Goal: Task Accomplishment & Management: Complete application form

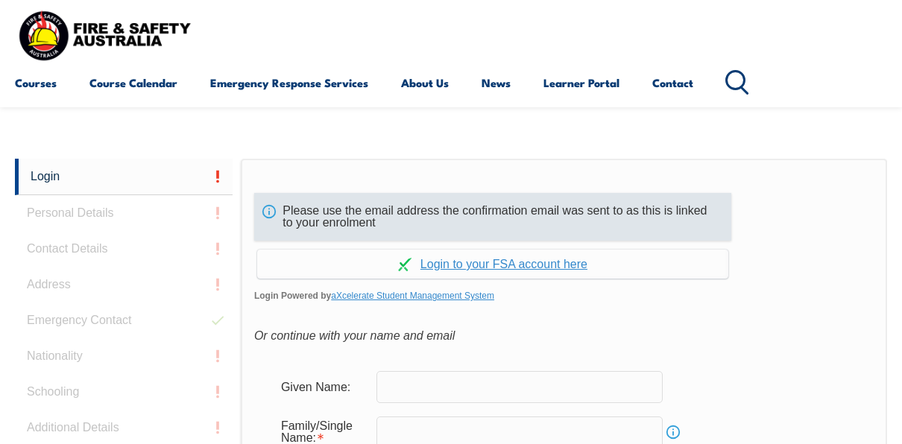
scroll to position [353, 0]
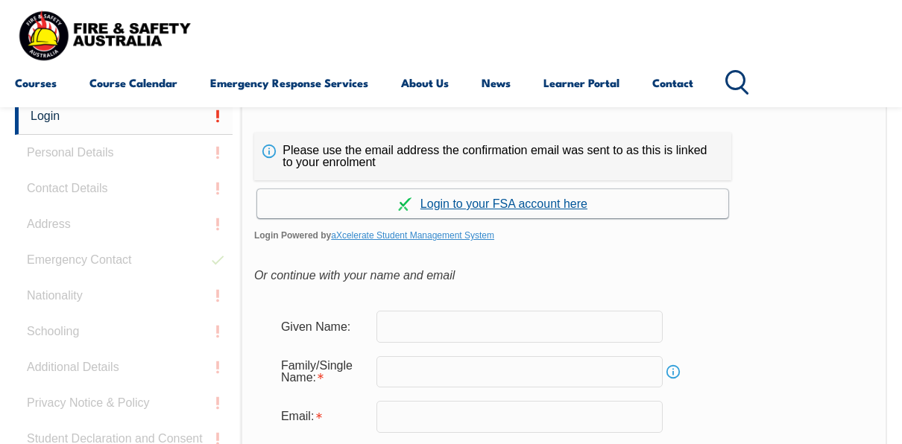
click at [527, 207] on link "Continue with aXcelerate" at bounding box center [492, 203] width 471 height 29
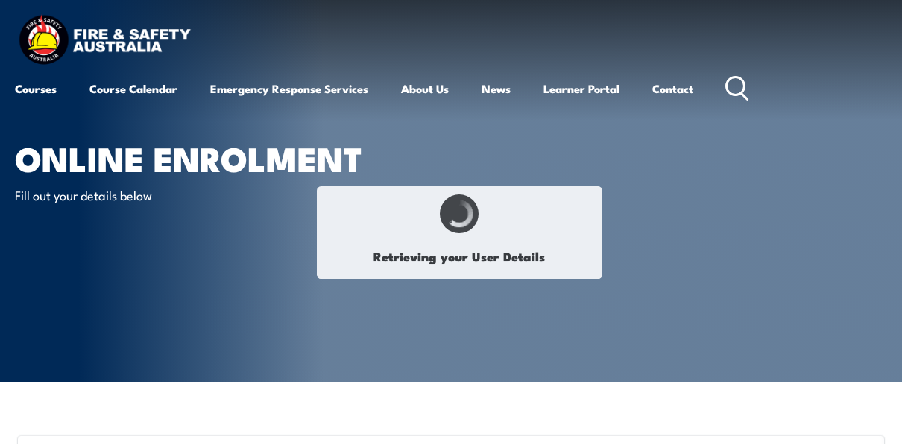
select select "Ms"
type input "Renea Paula"
type input "Renea"
type input "Presas"
type input "Paraan"
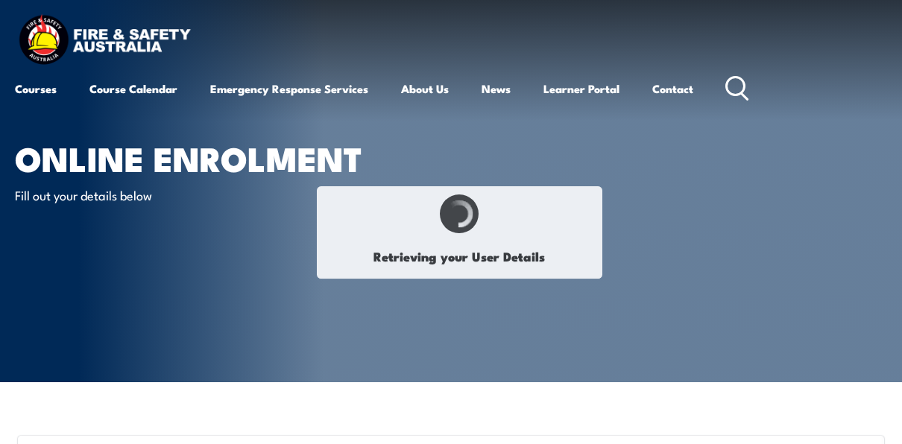
type input "March 5, 1987"
type input "8CWJEE2UZ6"
select select "F"
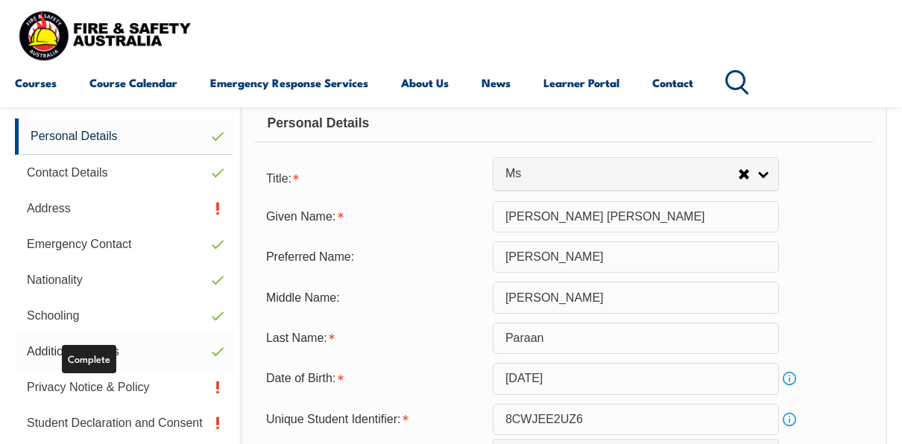
scroll to position [362, 0]
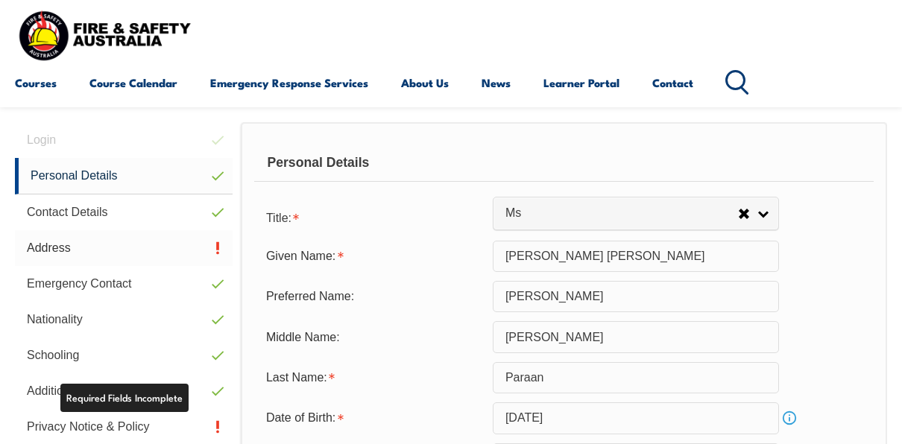
click at [119, 242] on link "Address" at bounding box center [124, 248] width 218 height 36
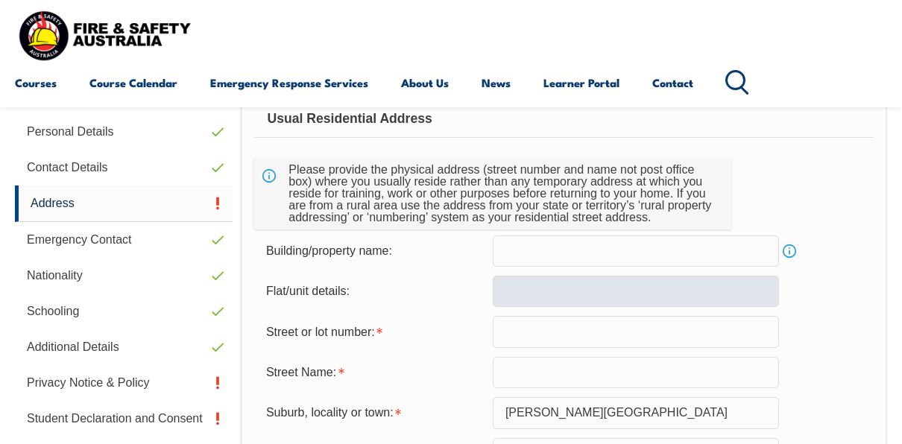
scroll to position [436, 0]
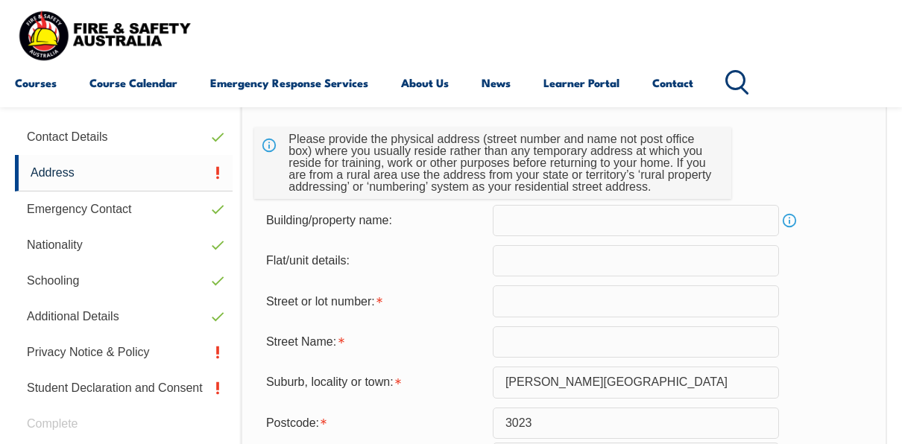
click at [564, 314] on input "text" at bounding box center [636, 301] width 286 height 31
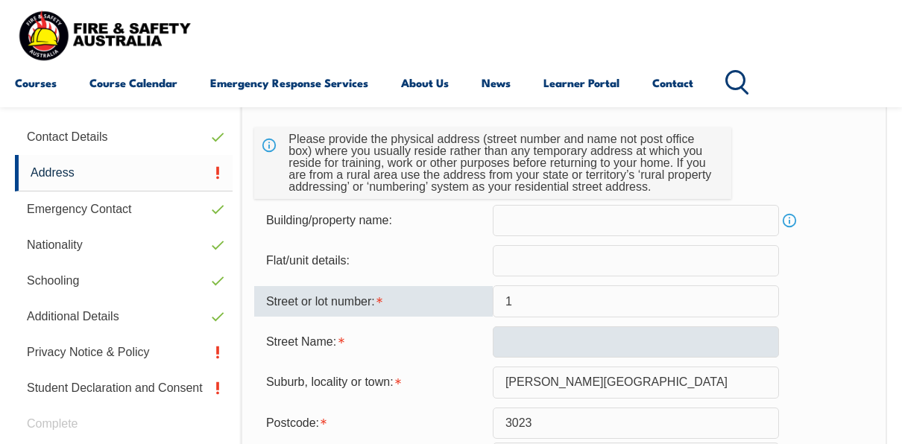
type input "1"
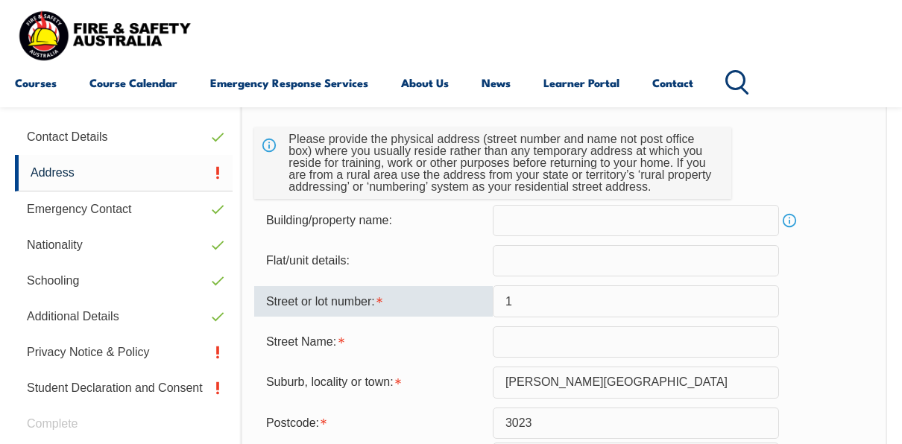
click at [558, 334] on input "text" at bounding box center [636, 342] width 286 height 31
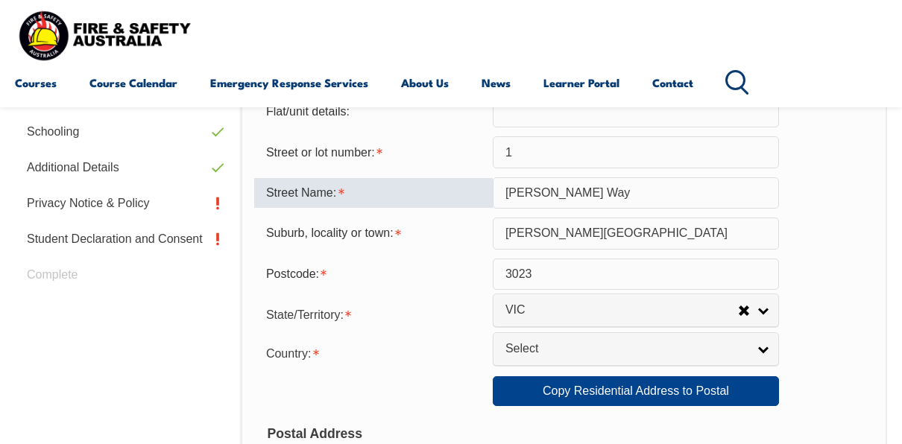
scroll to position [734, 0]
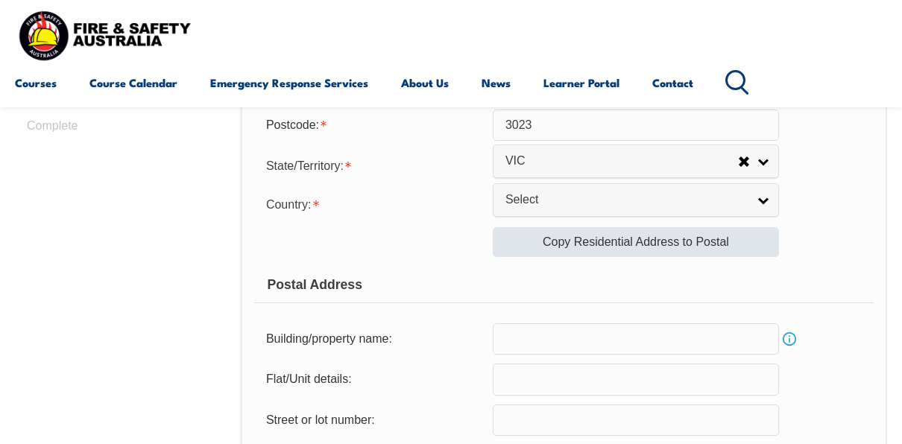
type input "Woodward Way"
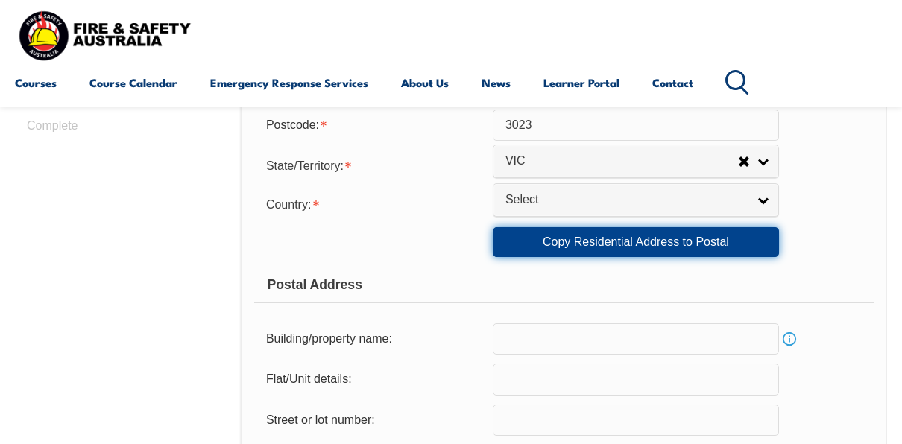
click at [673, 247] on link "Copy Residential Address to Postal" at bounding box center [636, 242] width 286 height 30
type input "1"
type input "Woodward Way"
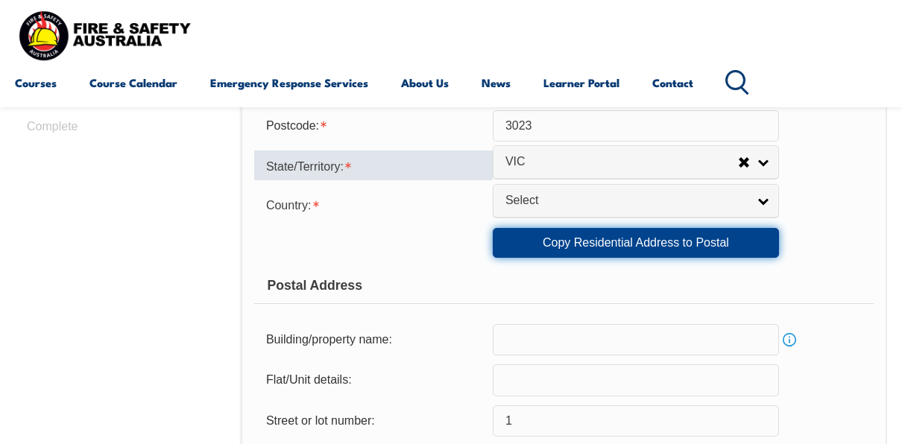
scroll to position [585, 0]
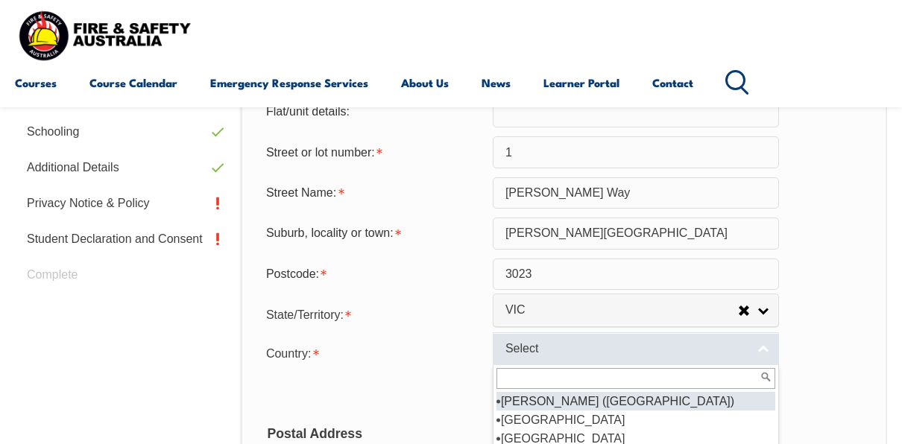
click at [532, 341] on span "Select" at bounding box center [626, 349] width 242 height 16
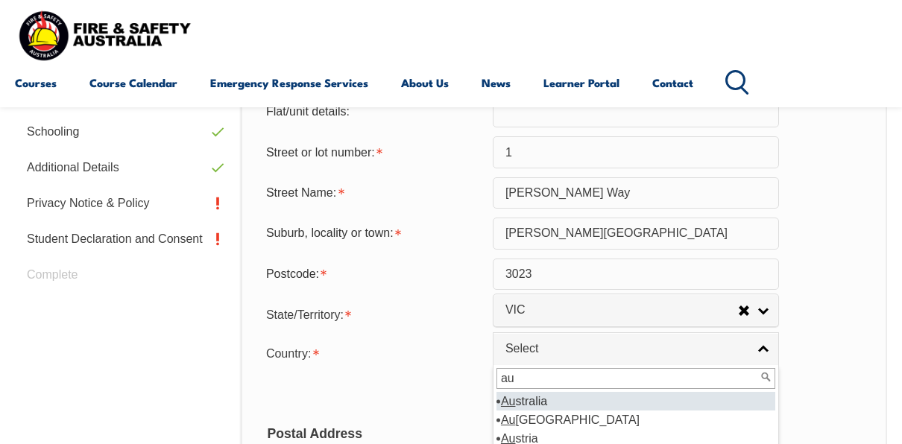
type input "au"
click at [585, 401] on li "Au stralia" at bounding box center [636, 401] width 279 height 19
select select "1101"
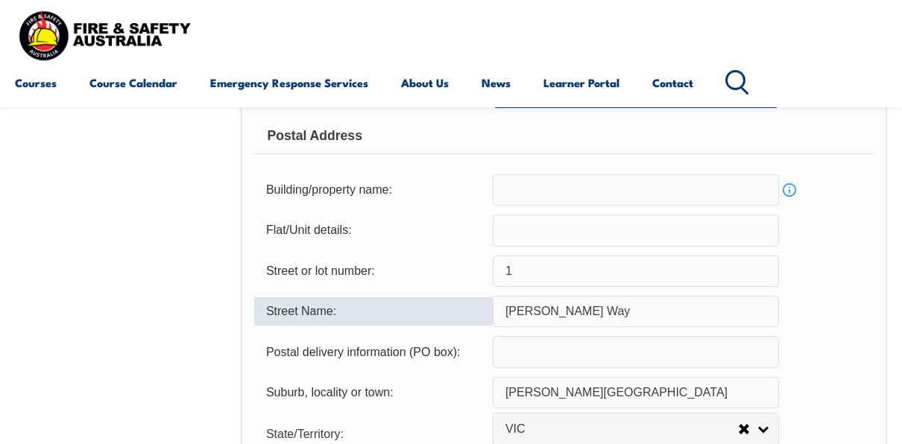
scroll to position [1182, 0]
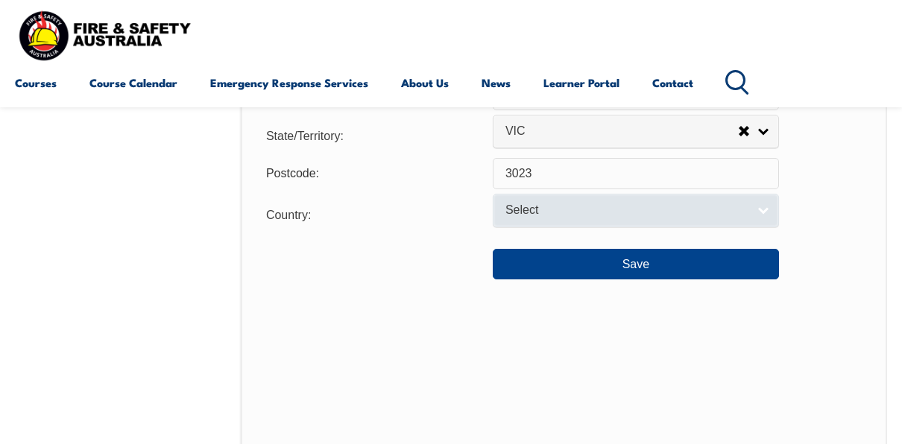
click at [554, 212] on span "Select" at bounding box center [626, 211] width 242 height 16
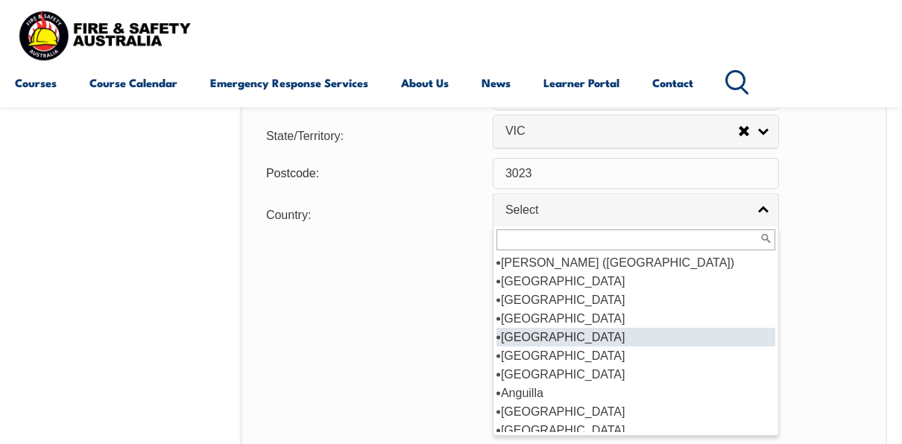
scroll to position [149, 0]
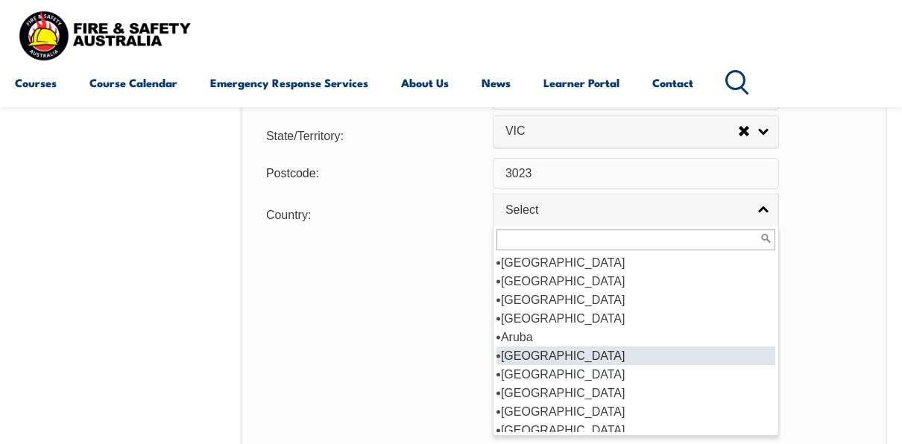
click at [595, 352] on li "[GEOGRAPHIC_DATA]" at bounding box center [636, 356] width 279 height 19
select select "1101"
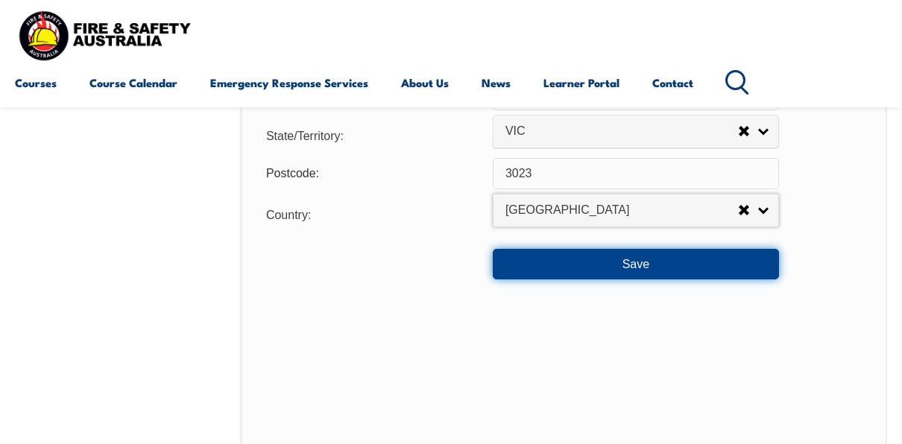
click at [617, 268] on button "Save" at bounding box center [636, 264] width 286 height 30
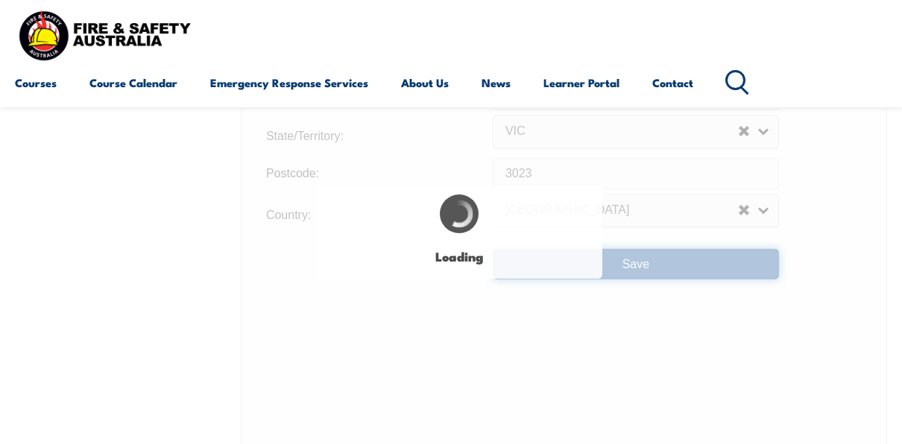
scroll to position [0, 0]
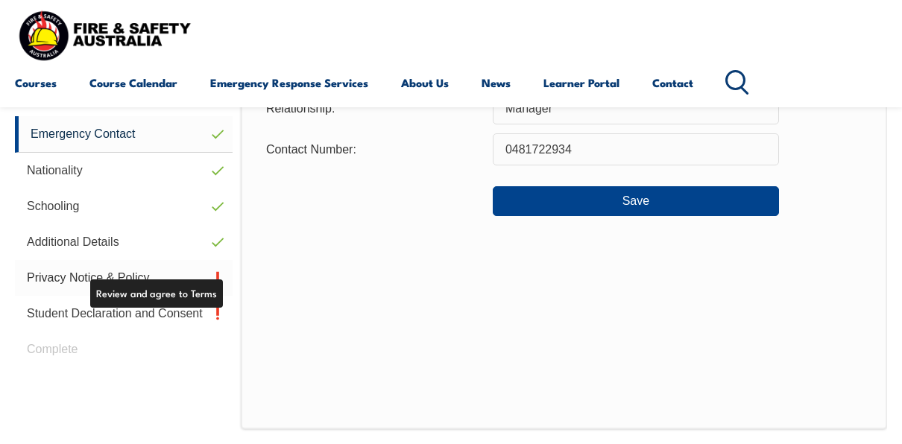
click at [154, 280] on link "Privacy Notice & Policy" at bounding box center [124, 278] width 218 height 36
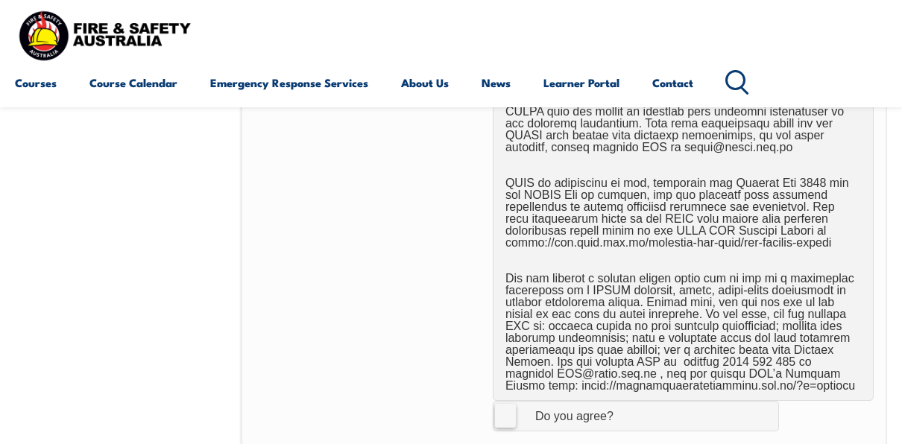
scroll to position [1176, 0]
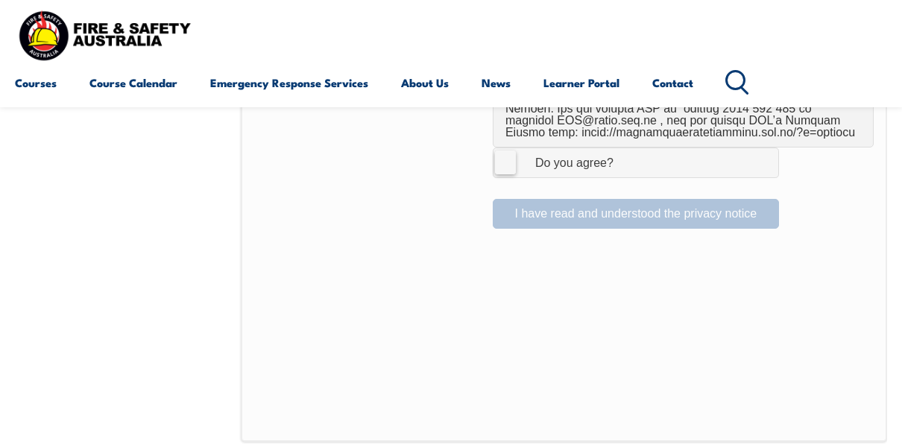
click at [499, 151] on label "I Agree Do you agree?" at bounding box center [636, 163] width 286 height 30
click at [626, 151] on input "I Agree Do you agree?" at bounding box center [638, 162] width 25 height 28
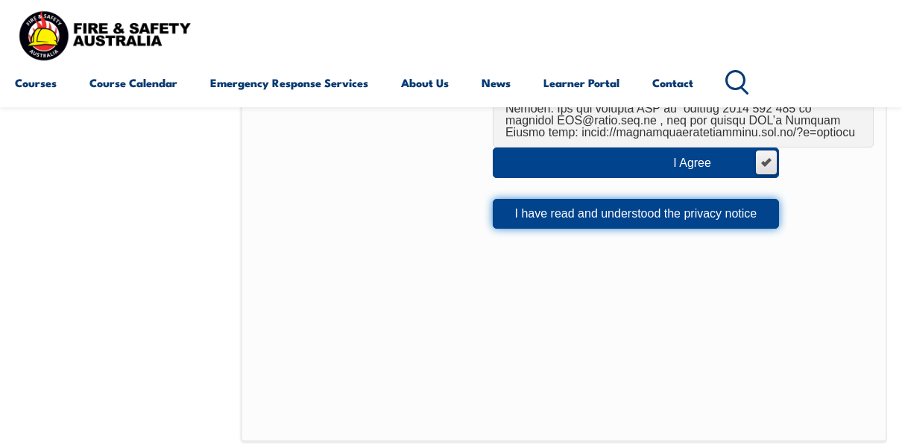
click at [689, 203] on button "I have read and understood the privacy notice" at bounding box center [636, 214] width 286 height 30
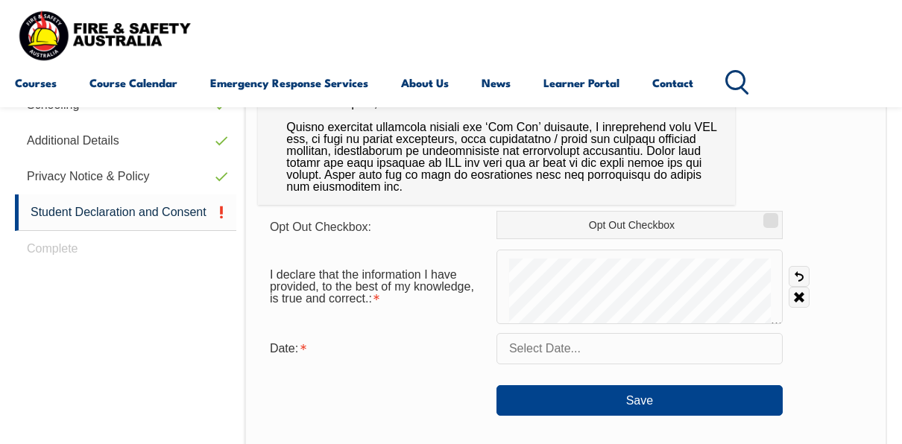
scroll to position [642, 0]
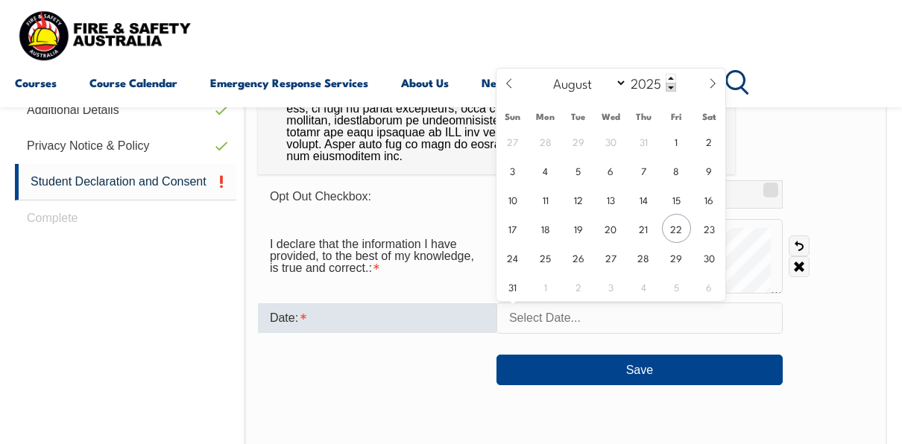
click at [576, 326] on input "text" at bounding box center [640, 318] width 286 height 31
click at [681, 224] on span "22" at bounding box center [676, 228] width 29 height 29
type input "August 22, 2025"
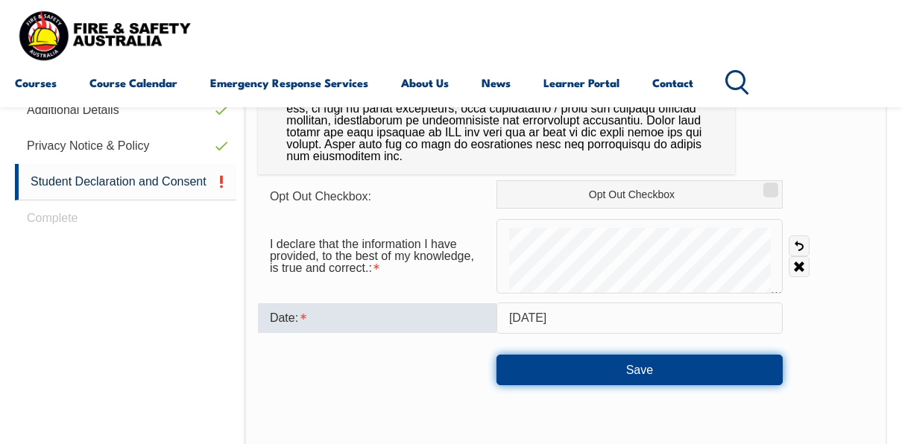
click at [598, 374] on button "Save" at bounding box center [640, 370] width 286 height 30
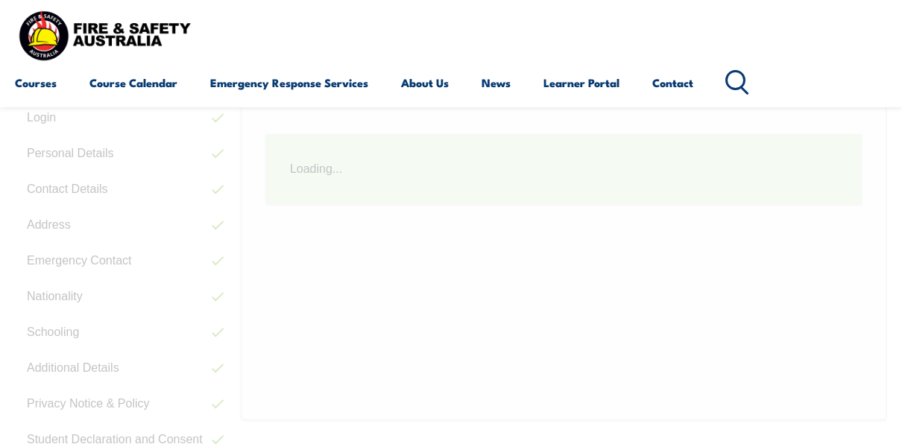
scroll to position [361, 0]
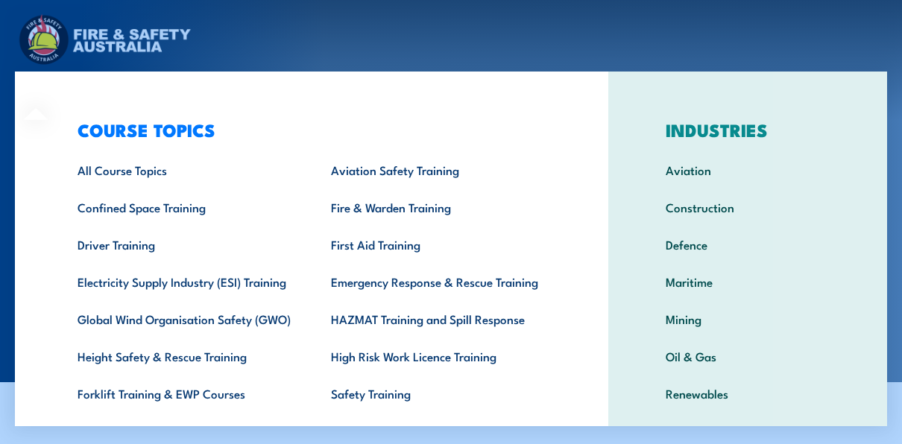
click at [524, 45] on div "Courses Course Calendar Emergency Response Services Services Overview Emergency…" at bounding box center [451, 59] width 872 height 95
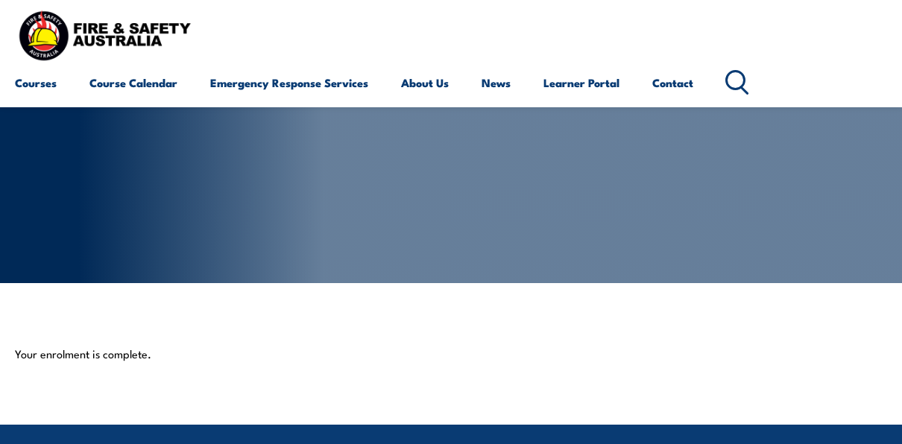
scroll to position [75, 0]
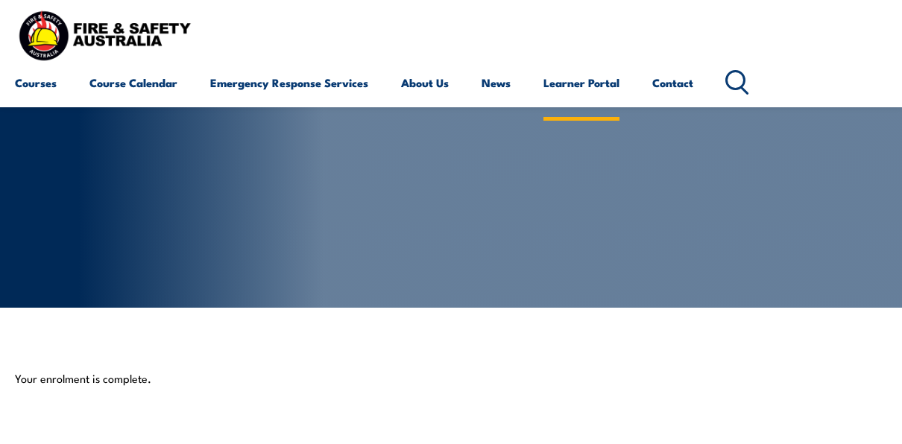
click at [573, 84] on link "Learner Portal" at bounding box center [582, 83] width 76 height 36
